Goal: Task Accomplishment & Management: Manage account settings

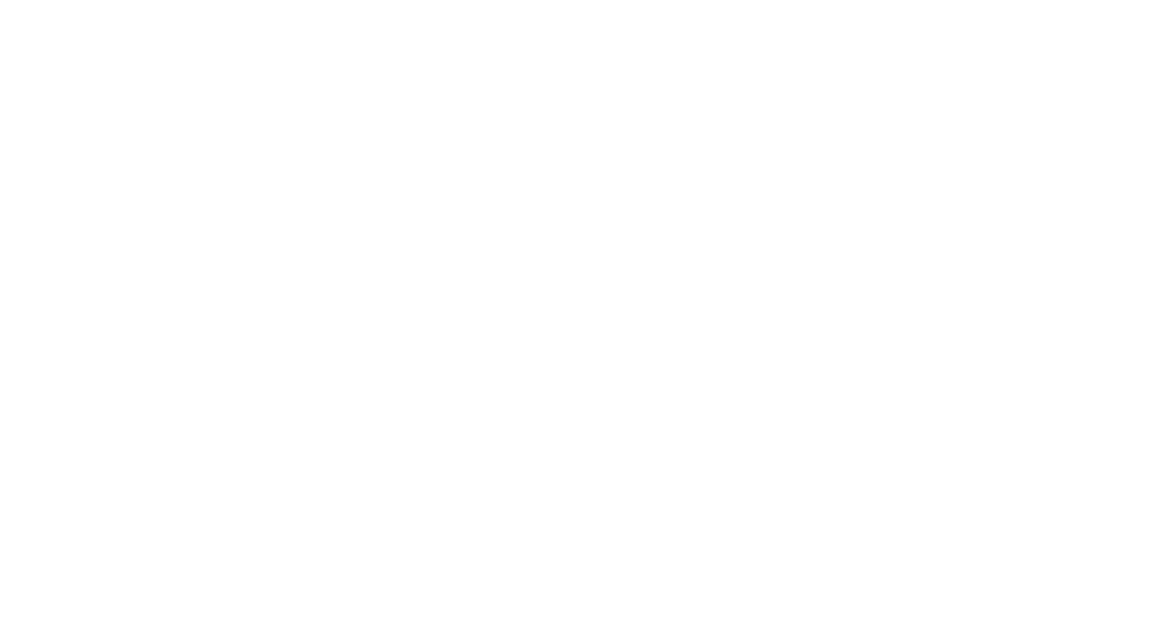
select select "*"
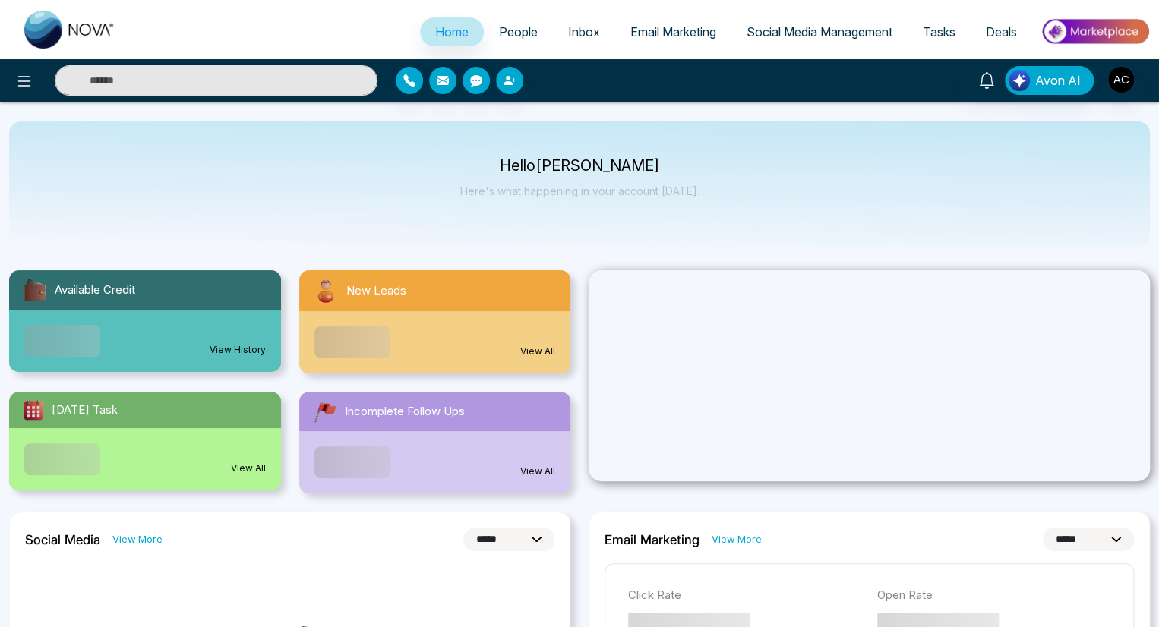
click at [507, 32] on span "People" at bounding box center [518, 31] width 39 height 15
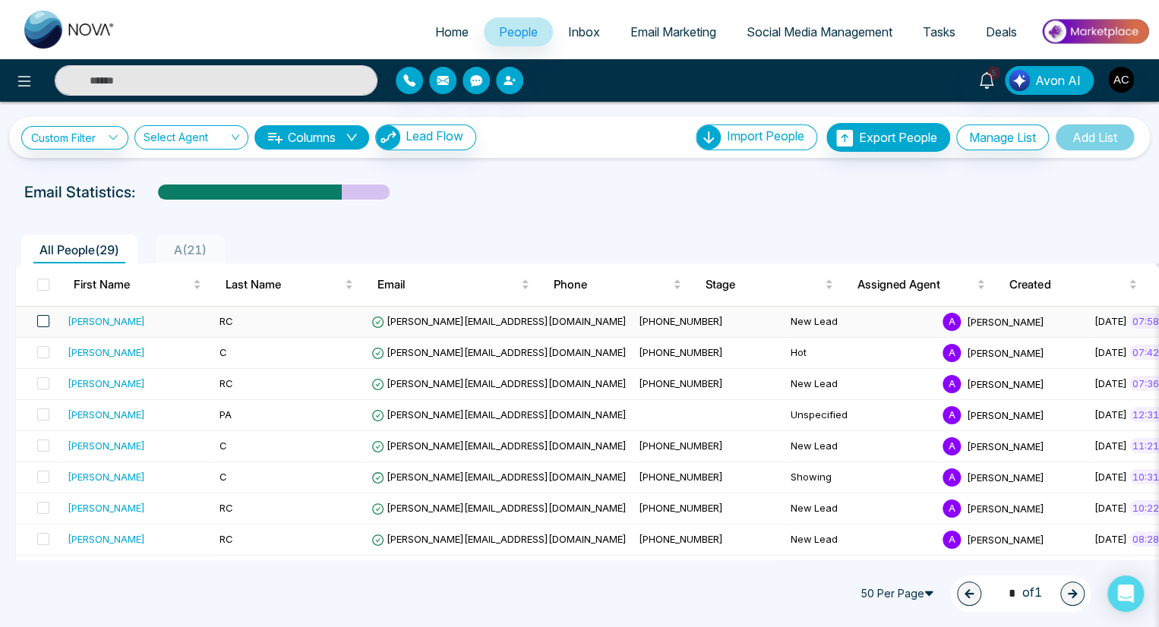
click at [43, 320] on span at bounding box center [43, 321] width 12 height 12
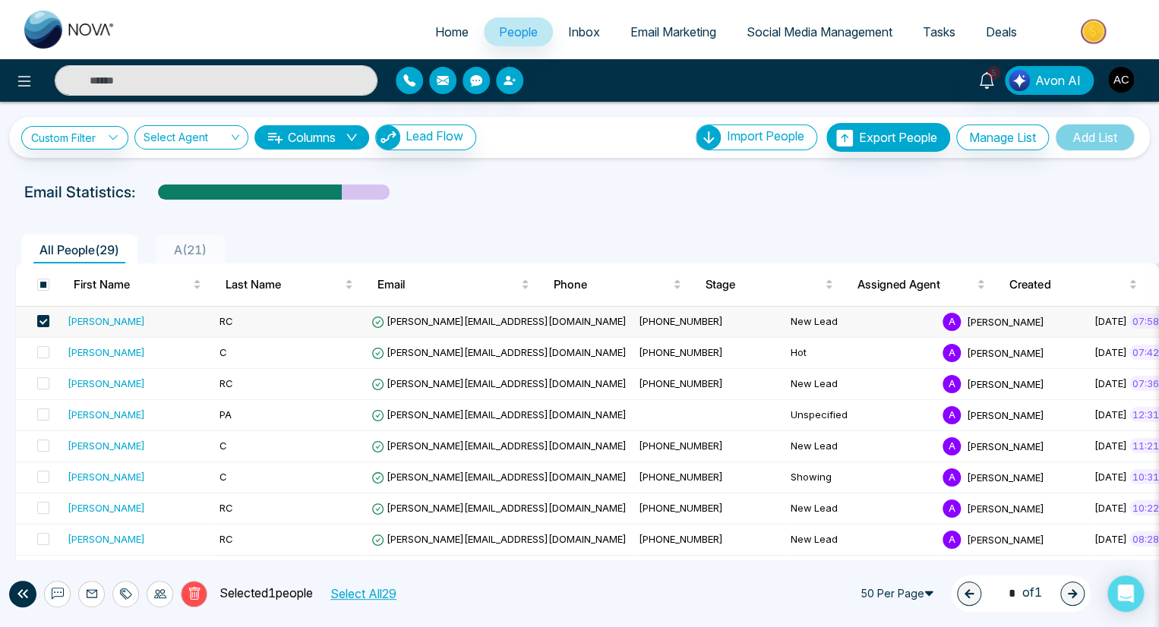
click at [159, 593] on icon at bounding box center [160, 594] width 12 height 12
click at [132, 511] on link "Update Stage" at bounding box center [133, 511] width 70 height 13
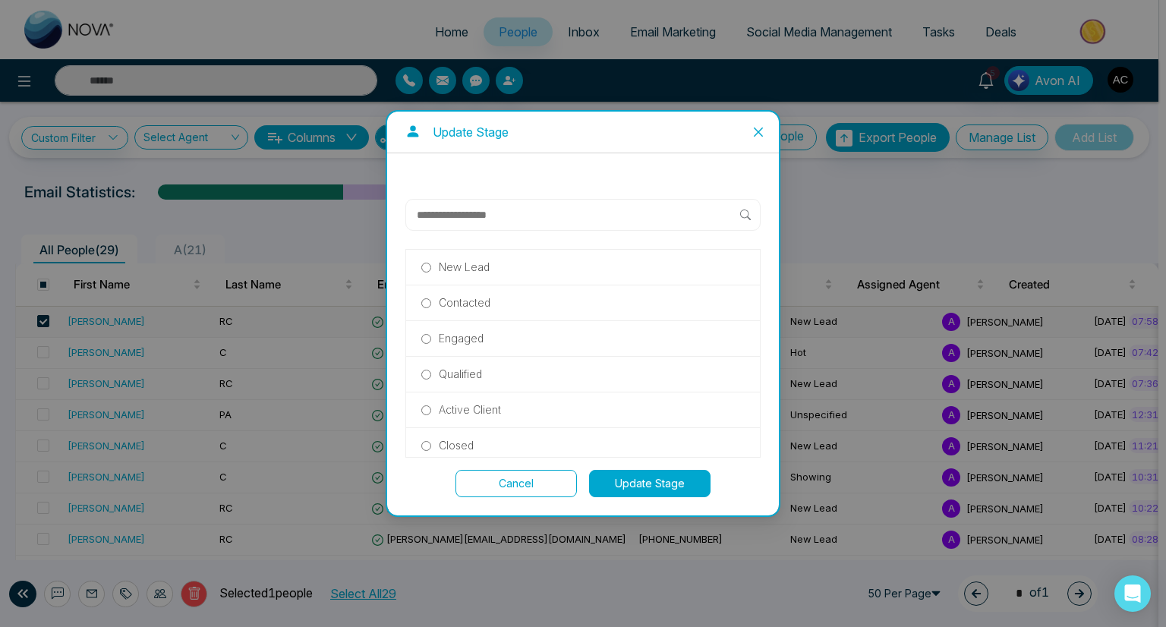
click at [447, 544] on p "Hot" at bounding box center [447, 552] width 17 height 17
click at [650, 483] on button "Update Stage" at bounding box center [649, 483] width 121 height 27
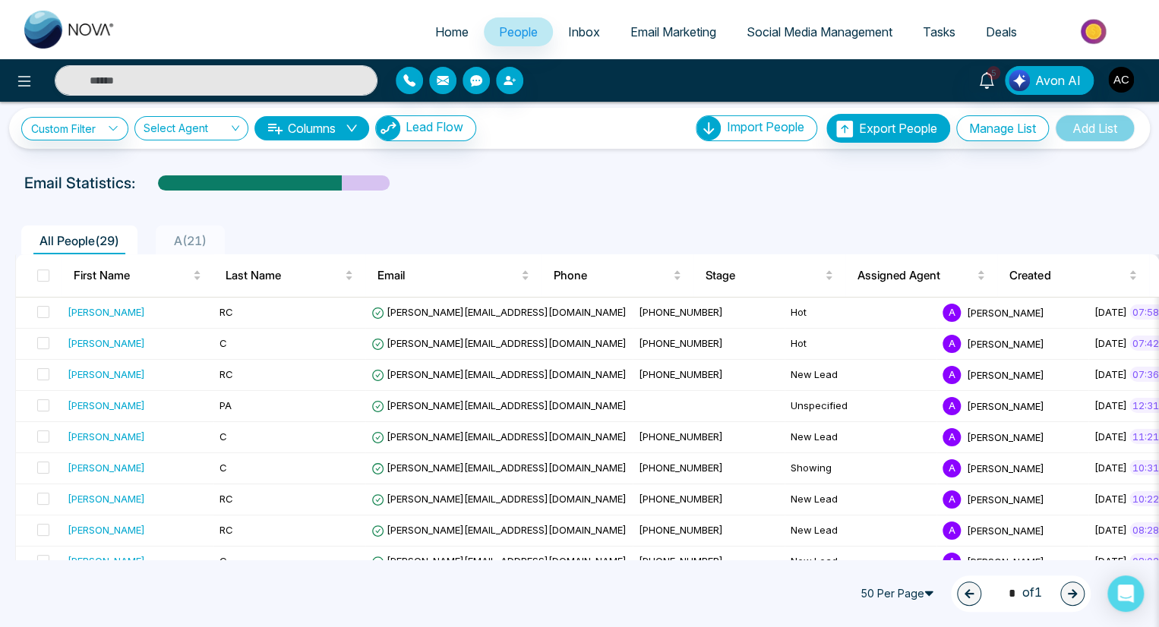
scroll to position [0, 0]
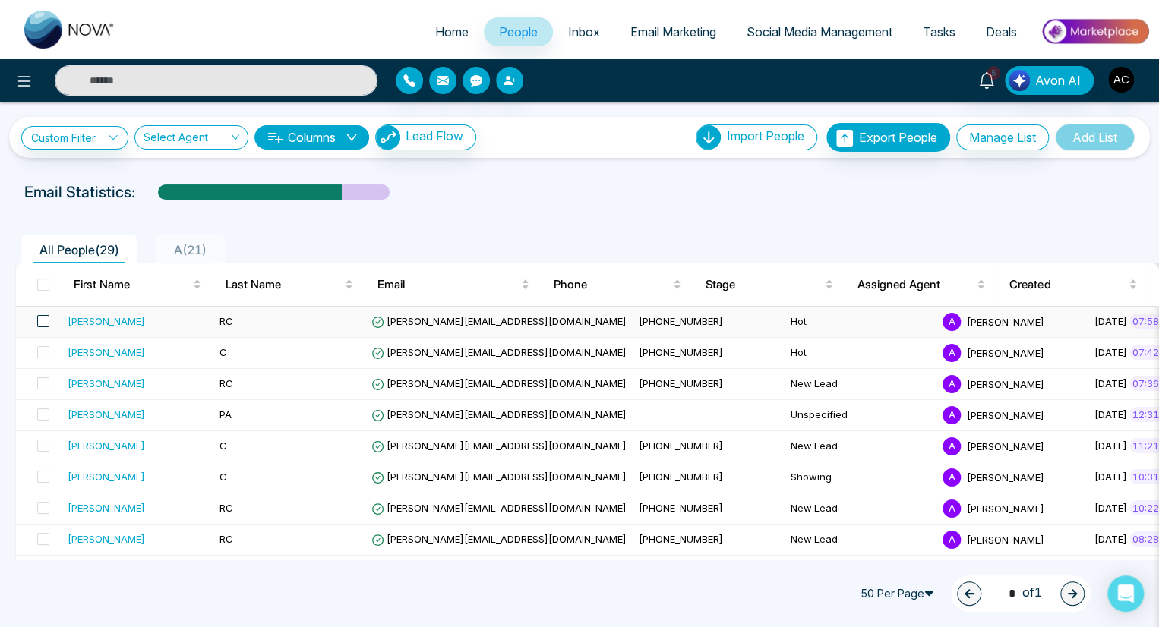
click at [43, 320] on span at bounding box center [43, 321] width 12 height 12
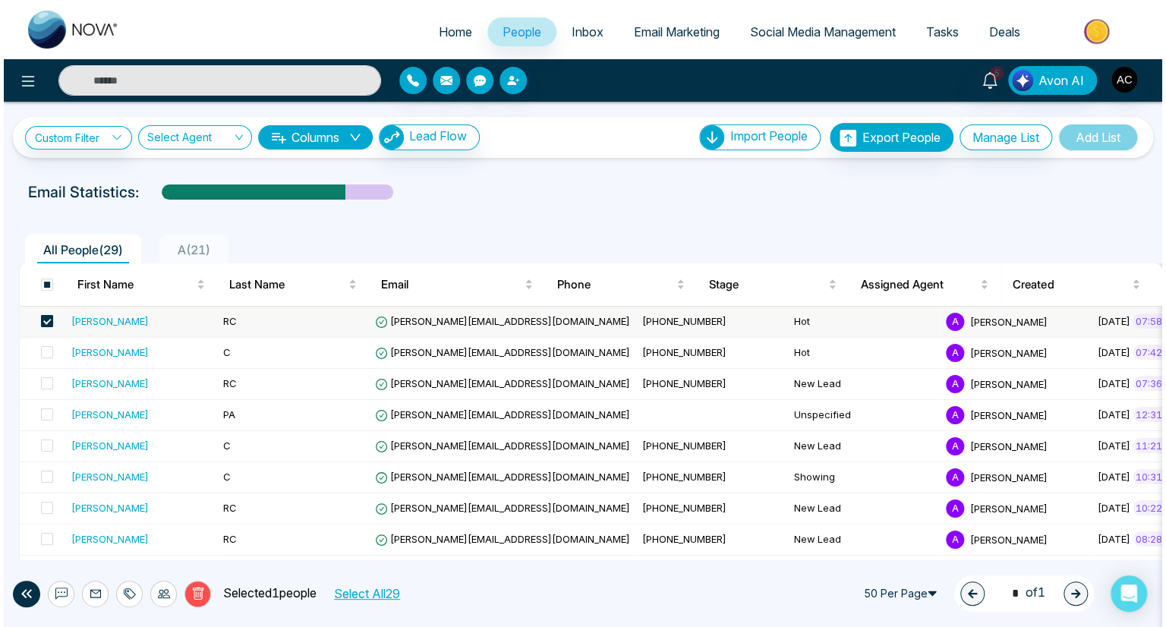
scroll to position [7, 0]
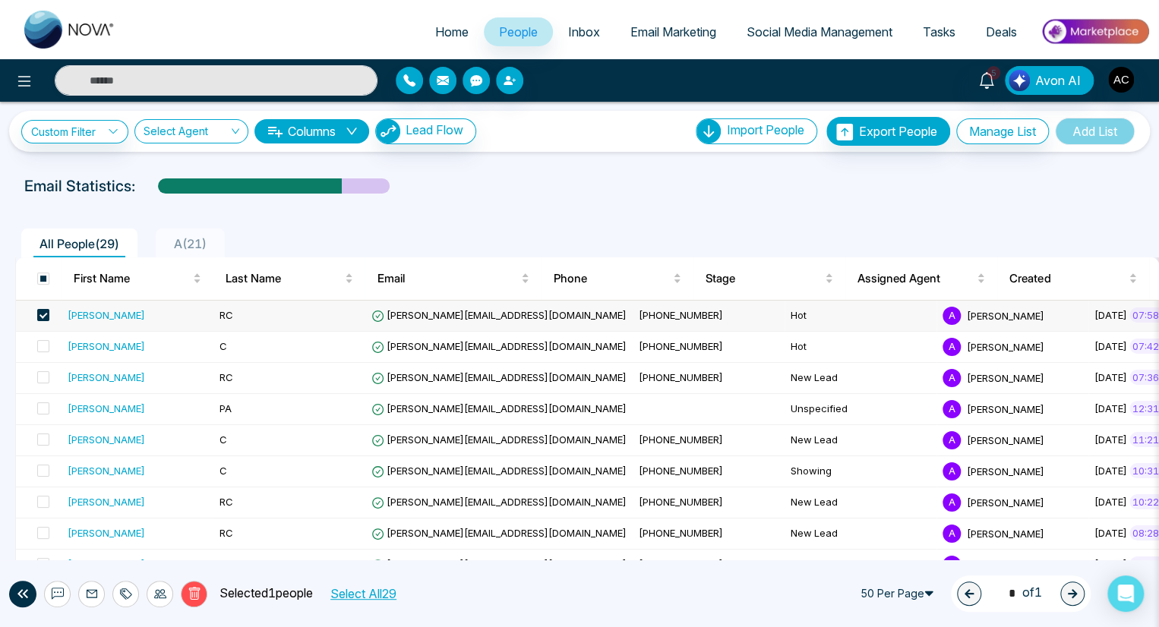
click at [159, 593] on icon at bounding box center [160, 594] width 12 height 12
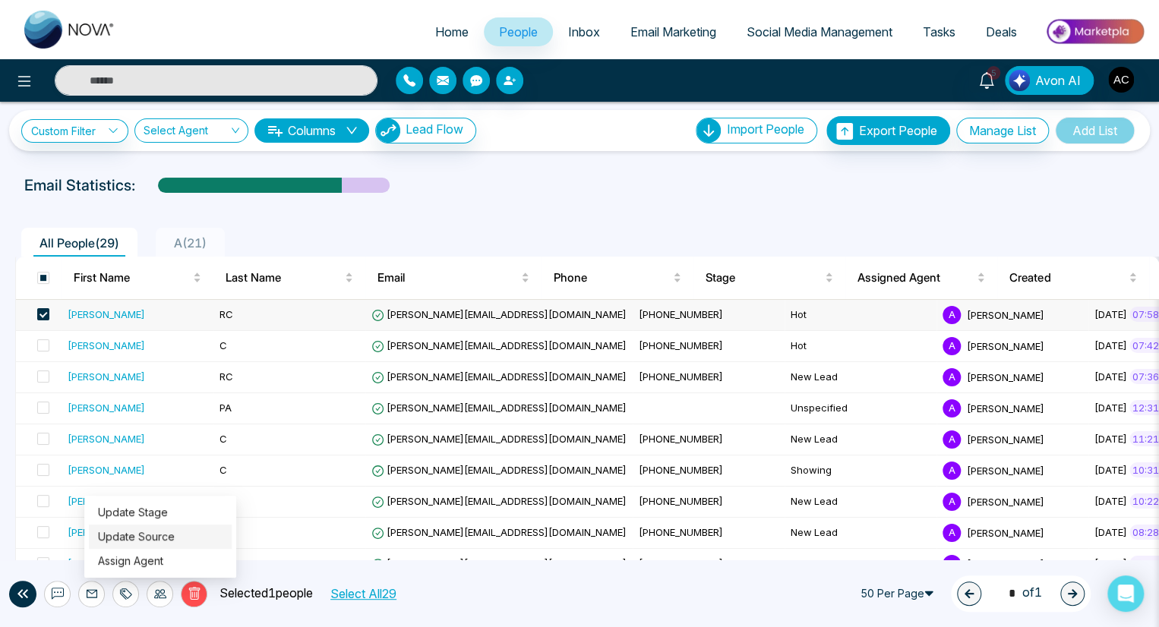
click at [135, 536] on link "Update Source" at bounding box center [136, 536] width 77 height 13
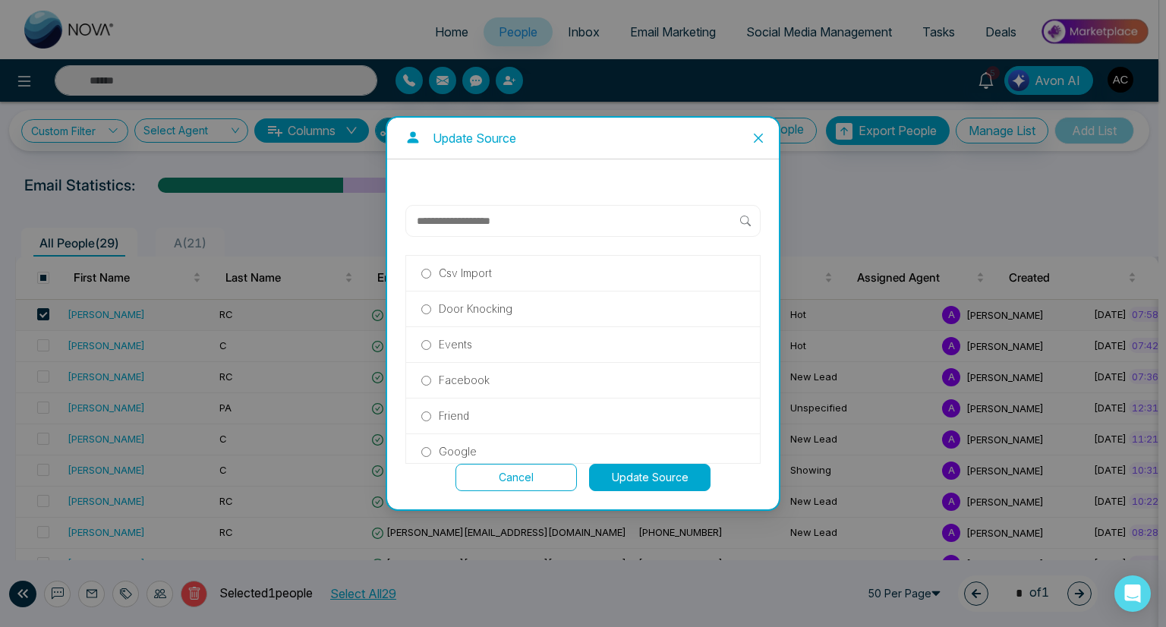
click at [453, 415] on p "Friend" at bounding box center [454, 416] width 30 height 17
click at [650, 477] on button "Update Source" at bounding box center [649, 477] width 121 height 27
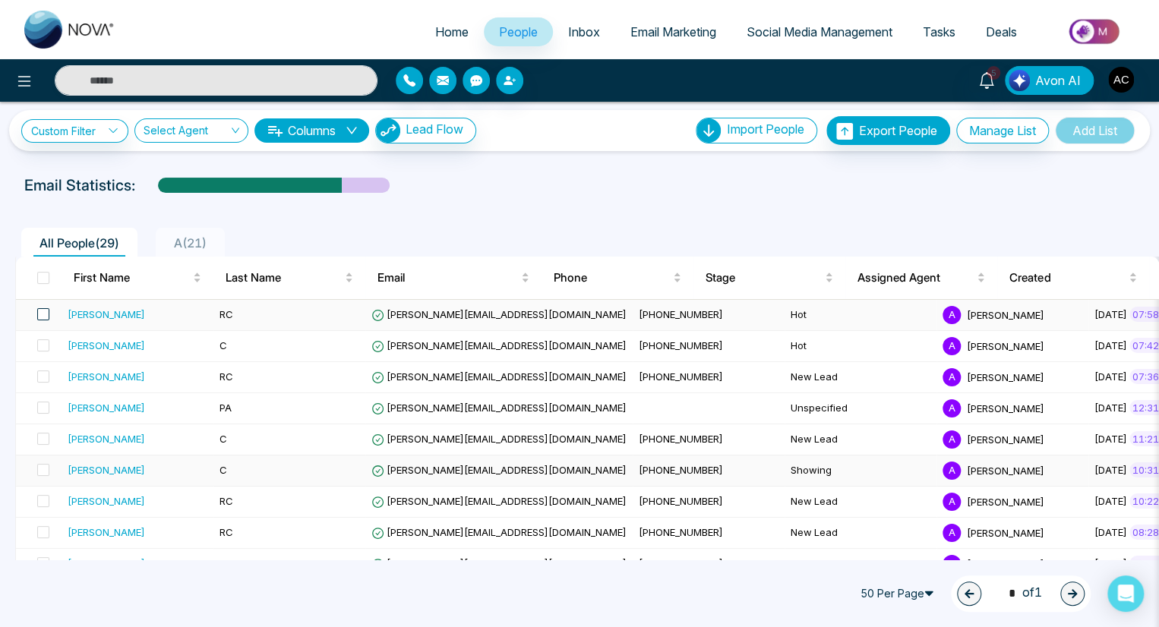
click at [43, 313] on span at bounding box center [43, 314] width 12 height 12
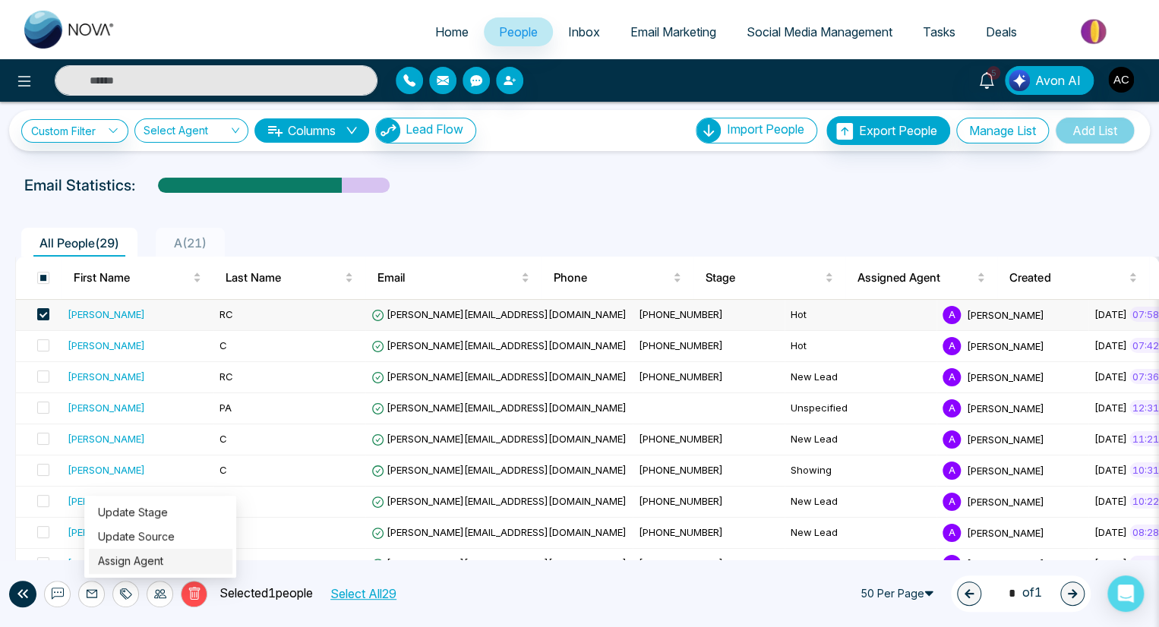
click at [131, 560] on link "Assign Agent" at bounding box center [130, 560] width 65 height 13
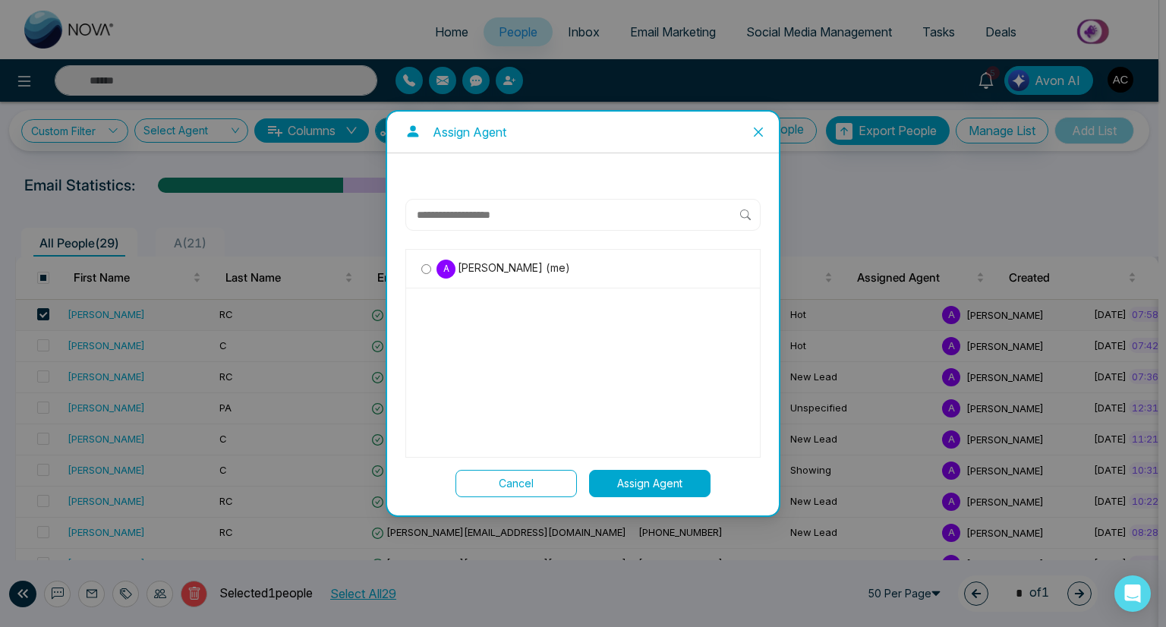
click at [511, 268] on span "[PERSON_NAME] (me)" at bounding box center [513, 268] width 115 height 17
click at [650, 483] on button "Assign Agent" at bounding box center [649, 483] width 121 height 27
